Goal: Task Accomplishment & Management: Manage account settings

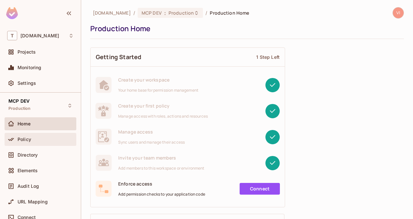
click at [38, 137] on div "Policy" at bounding box center [46, 139] width 56 height 5
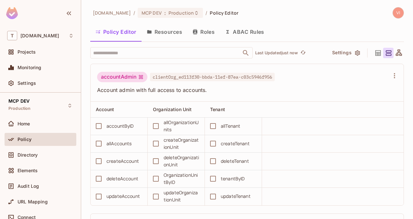
click at [168, 32] on button "Resources" at bounding box center [164, 32] width 46 height 16
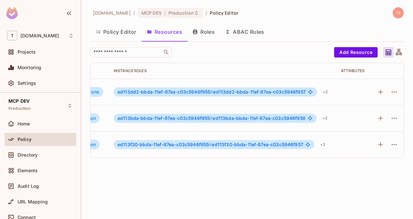
scroll to position [0, 140]
click at [390, 140] on icon "button" at bounding box center [393, 144] width 8 height 8
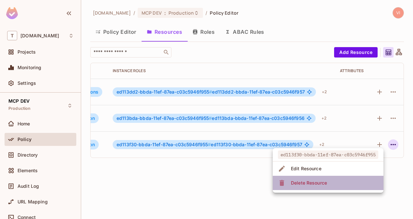
click at [325, 186] on div "Delete Resource" at bounding box center [309, 182] width 36 height 6
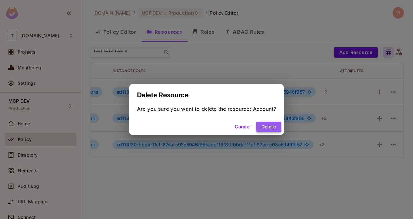
click at [273, 128] on button "Delete" at bounding box center [268, 126] width 25 height 10
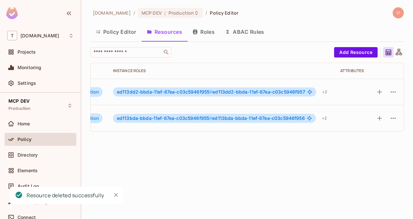
scroll to position [0, 137]
click at [389, 91] on icon "button" at bounding box center [393, 92] width 8 height 8
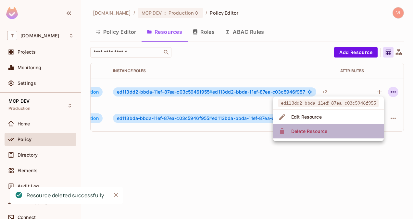
click at [331, 131] on li "Delete Resource" at bounding box center [328, 131] width 111 height 14
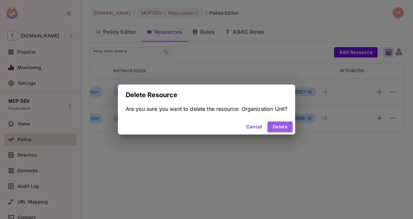
click at [280, 128] on button "Delete" at bounding box center [279, 126] width 25 height 10
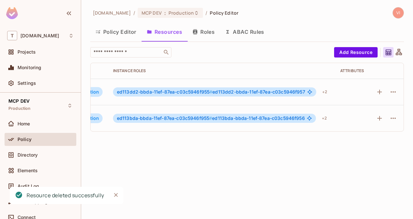
scroll to position [0, 110]
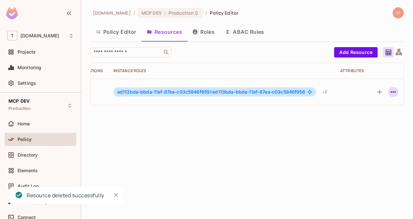
click at [389, 91] on icon "button" at bounding box center [393, 92] width 8 height 8
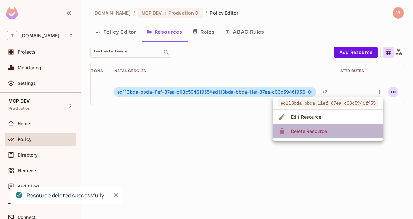
click at [345, 130] on li "Delete Resource" at bounding box center [328, 131] width 111 height 14
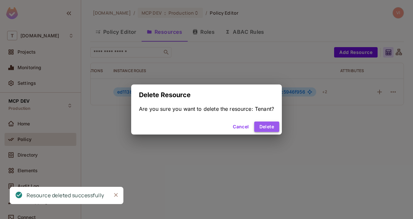
click at [272, 125] on button "Delete" at bounding box center [266, 126] width 25 height 10
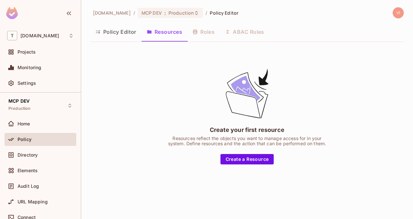
click at [210, 35] on div "Policy Editor Resources Roles ABAC Rules" at bounding box center [246, 32] width 313 height 16
click at [261, 174] on div "Create your first resource Resources reflect the objects you want to manage acc…" at bounding box center [246, 116] width 313 height 138
click at [308, 132] on div "Create your first resource Resources reflect the objects you want to manage acc…" at bounding box center [247, 115] width 162 height 97
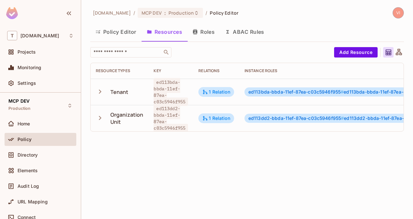
scroll to position [0, 137]
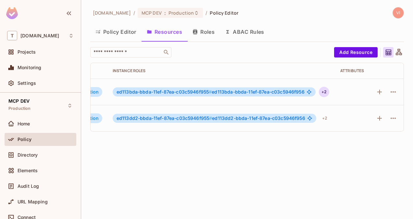
click at [319, 92] on div "+ 2" at bounding box center [324, 92] width 10 height 10
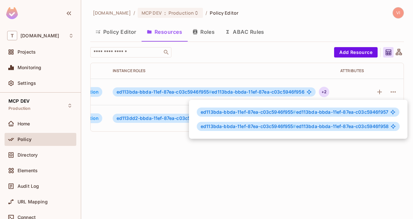
drag, startPoint x: 346, startPoint y: 167, endPoint x: 221, endPoint y: 58, distance: 165.8
click at [221, 58] on div at bounding box center [206, 109] width 413 height 219
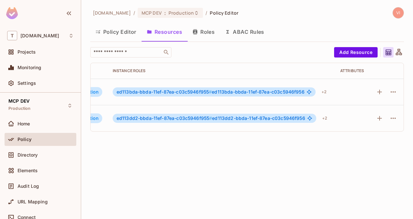
click at [211, 37] on button "Roles" at bounding box center [203, 32] width 32 height 16
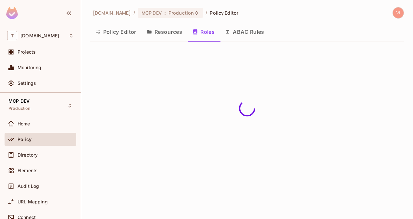
click at [116, 36] on button "Policy Editor" at bounding box center [115, 32] width 51 height 16
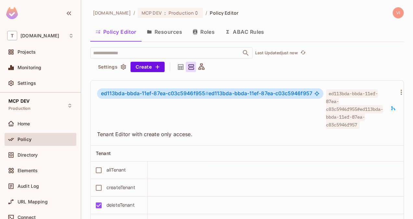
scroll to position [1274, 0]
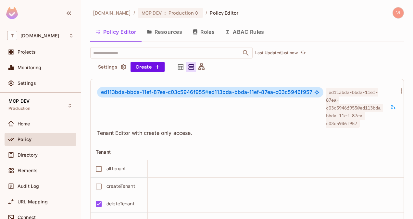
click at [173, 35] on button "Resources" at bounding box center [164, 32] width 46 height 16
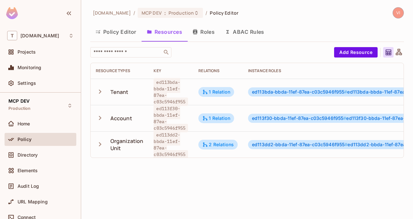
scroll to position [0, 141]
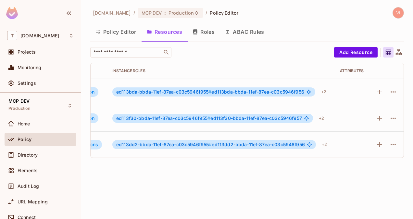
click at [210, 39] on button "Roles" at bounding box center [203, 32] width 32 height 16
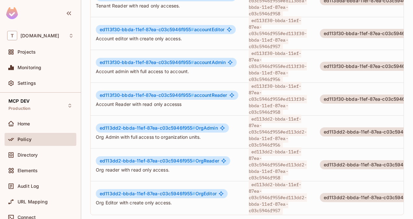
scroll to position [1, 94]
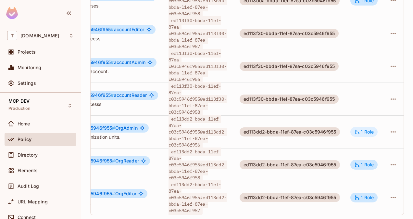
click at [355, 129] on div "1 Role" at bounding box center [363, 132] width 19 height 6
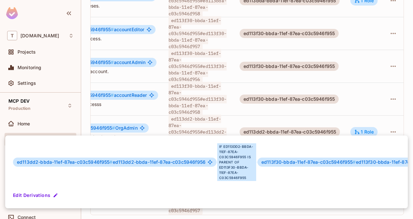
click at [185, 204] on div "ed113dd2-bbda-11ef-87ea-c03c5946f955 # ed113dd2-bbda-11ef-87ea-c03c5946f956 if …" at bounding box center [206, 171] width 402 height 73
click at [406, 103] on div at bounding box center [206, 109] width 413 height 219
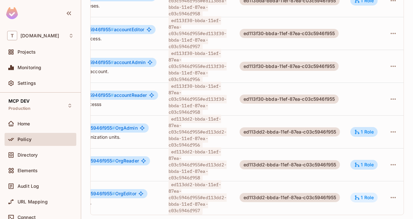
click at [354, 194] on div "1 Role" at bounding box center [363, 197] width 19 height 6
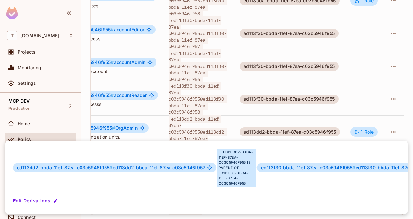
click at [408, 98] on div at bounding box center [206, 109] width 413 height 219
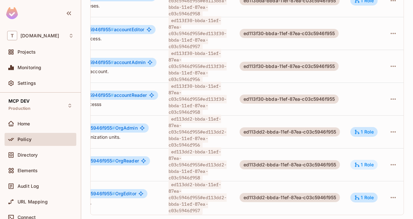
click at [355, 162] on div "1 Role" at bounding box center [363, 165] width 19 height 6
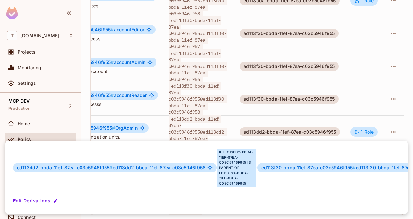
click at [411, 105] on div at bounding box center [206, 109] width 413 height 219
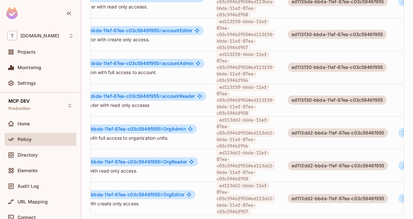
scroll to position [0, 33]
